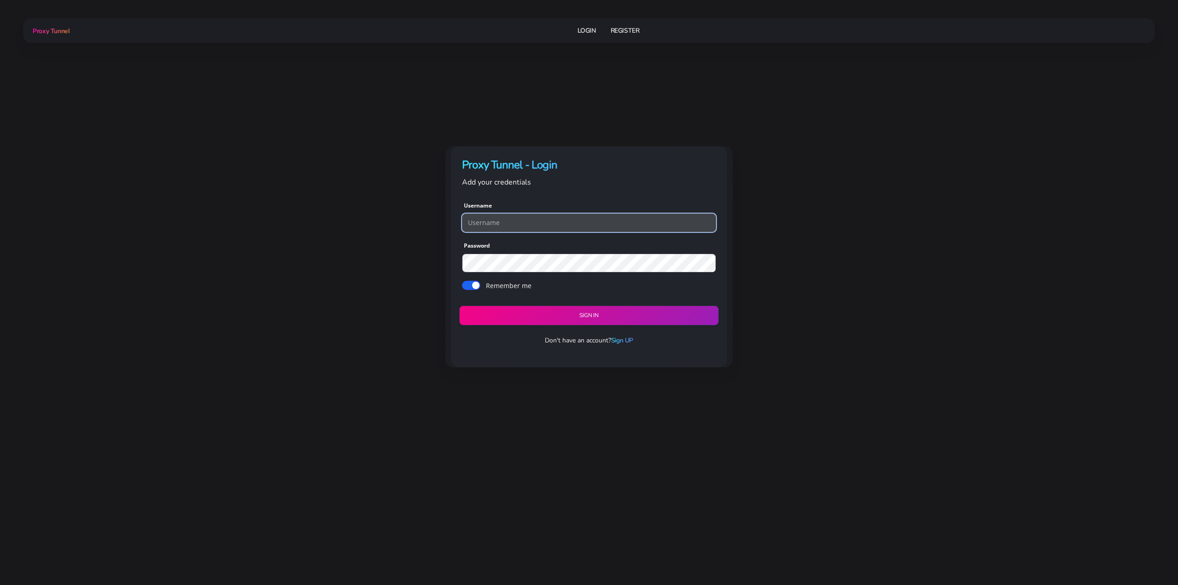
type input "georgeo1"
click at [591, 313] on button "Sign in" at bounding box center [588, 315] width 259 height 19
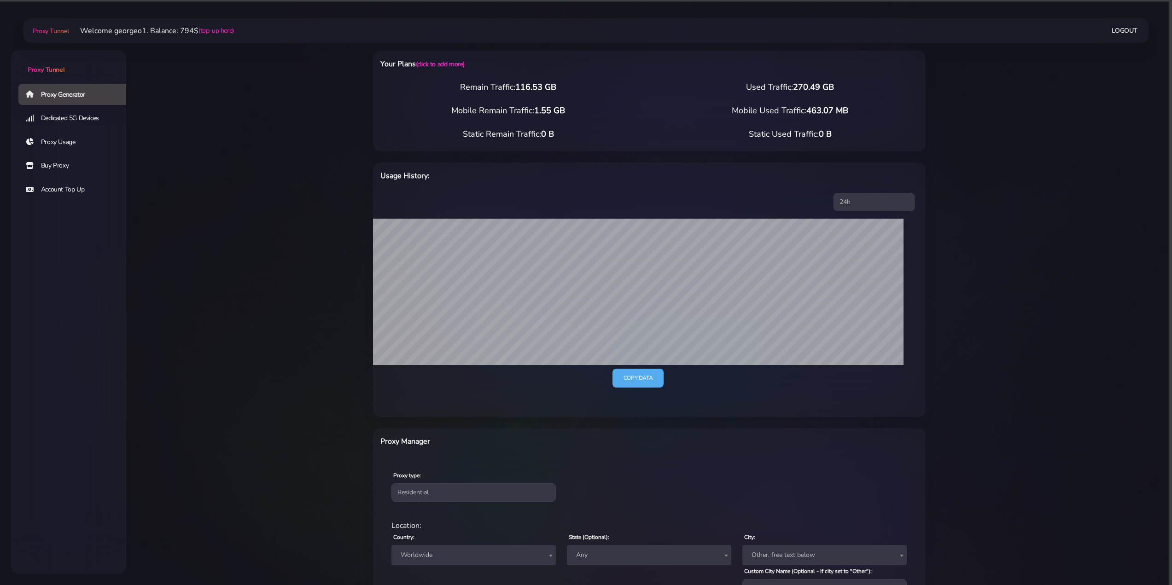
scroll to position [138, 0]
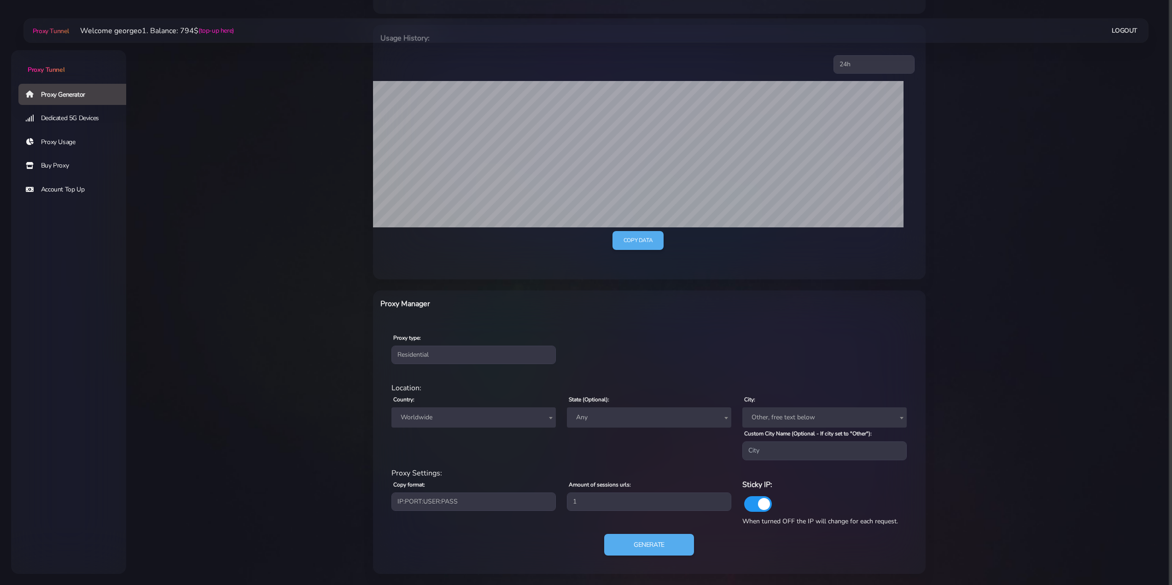
click at [467, 418] on span "Worldwide" at bounding box center [473, 417] width 153 height 13
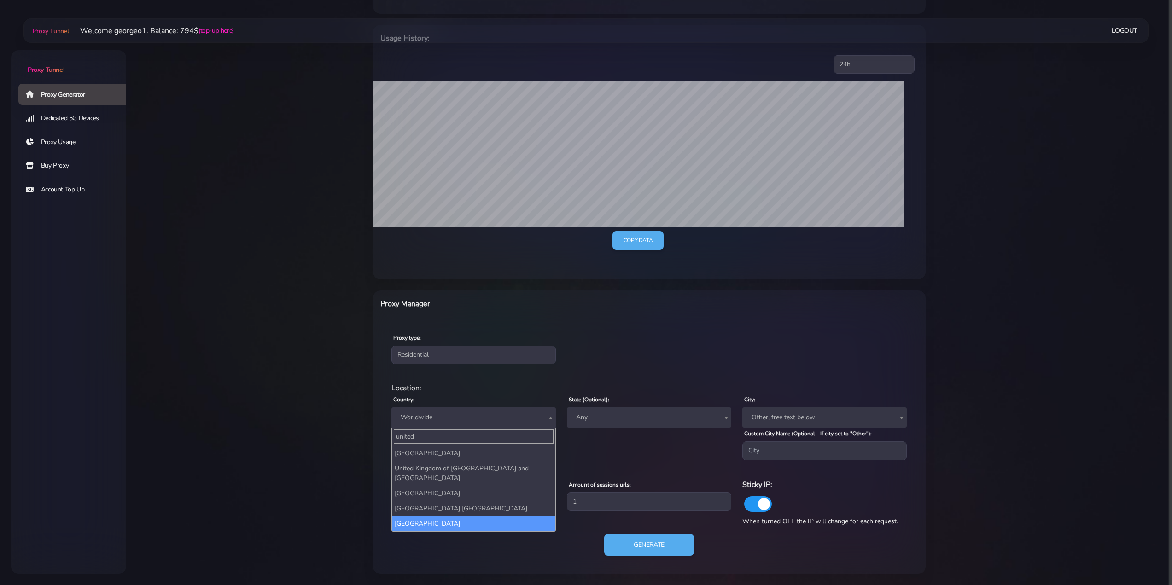
type input "united"
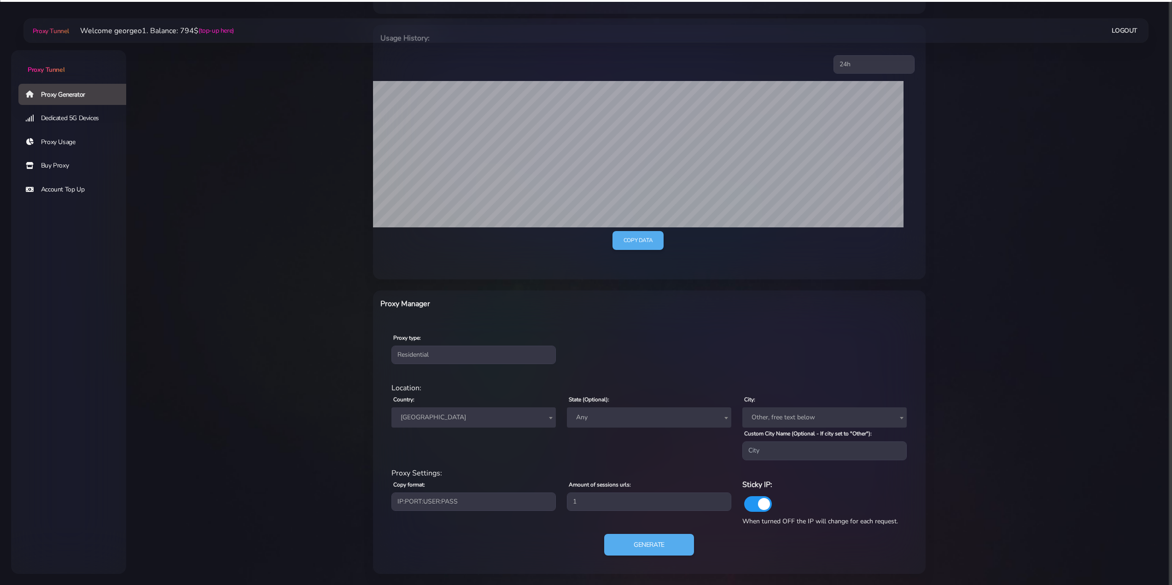
select select "US"
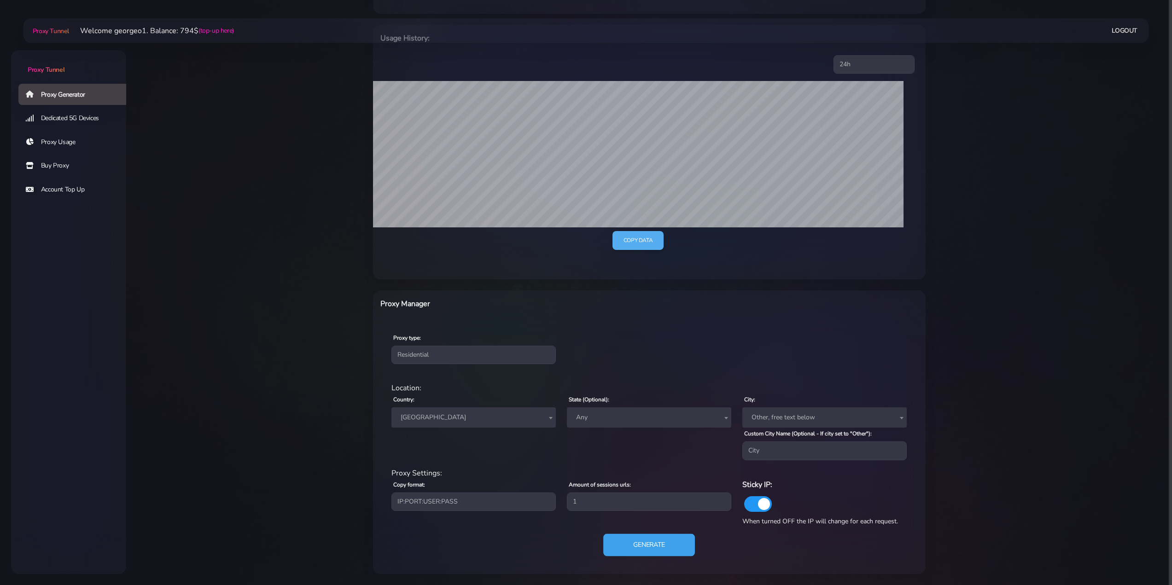
click at [648, 552] on button "Generate" at bounding box center [649, 545] width 92 height 23
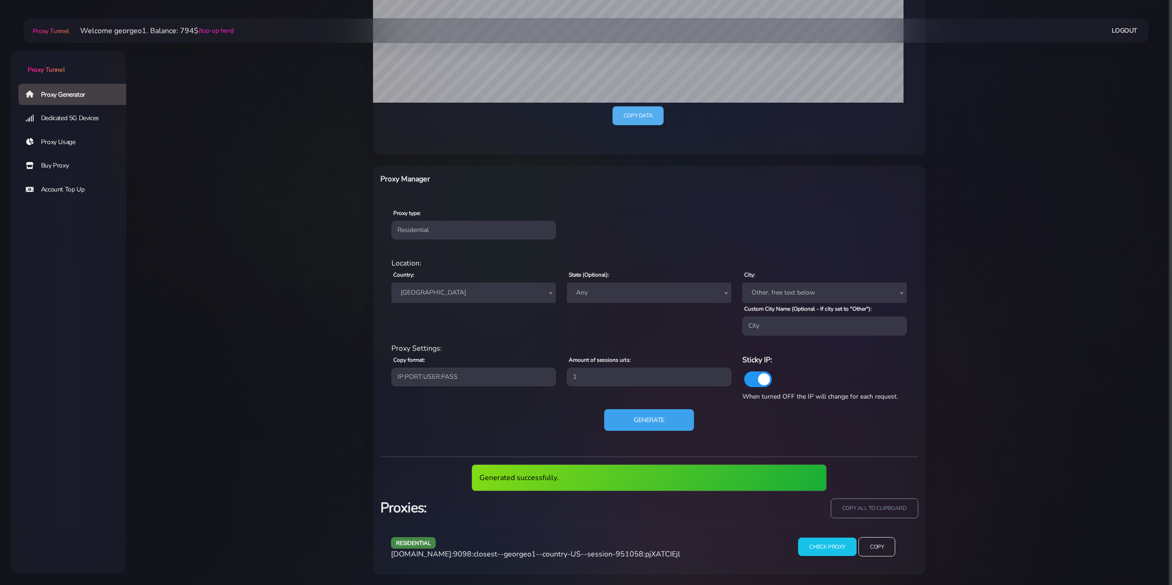
scroll to position [263, 0]
click at [876, 543] on input "Copy" at bounding box center [877, 546] width 38 height 20
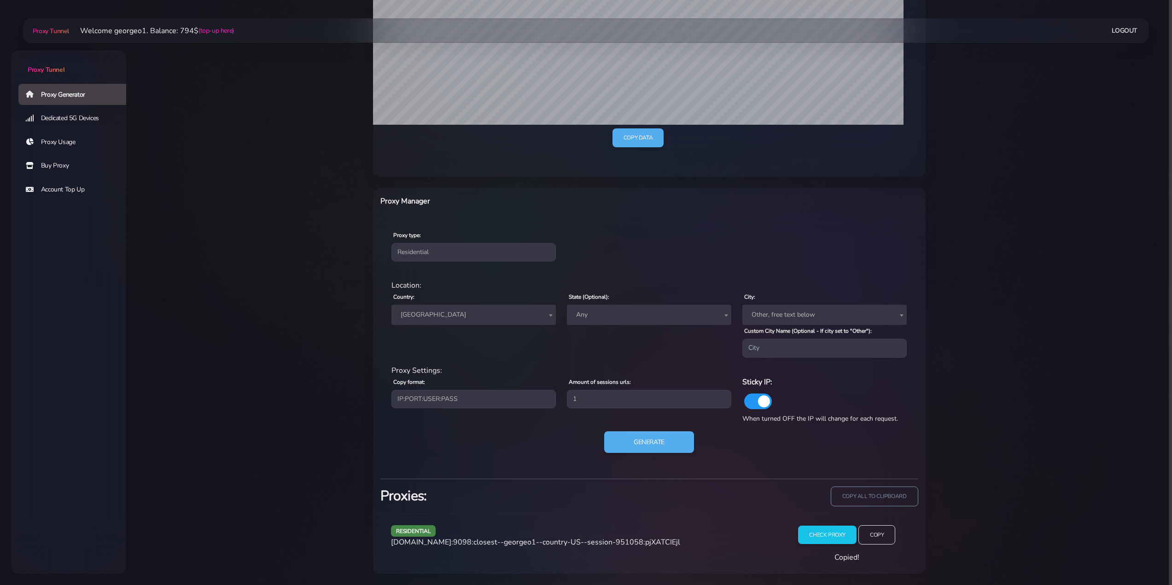
scroll to position [229, 0]
